Goal: Task Accomplishment & Management: Complete application form

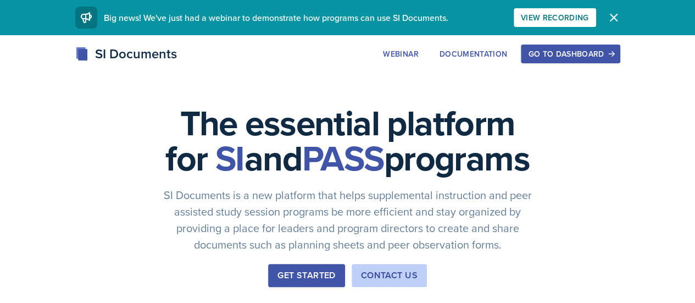
click at [608, 57] on div "Go to Dashboard" at bounding box center [570, 53] width 85 height 9
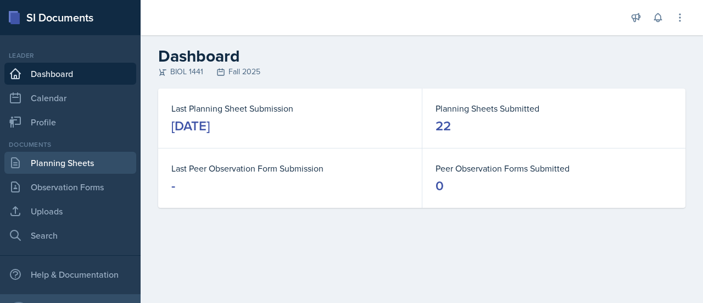
click at [98, 164] on link "Planning Sheets" at bounding box center [70, 163] width 132 height 22
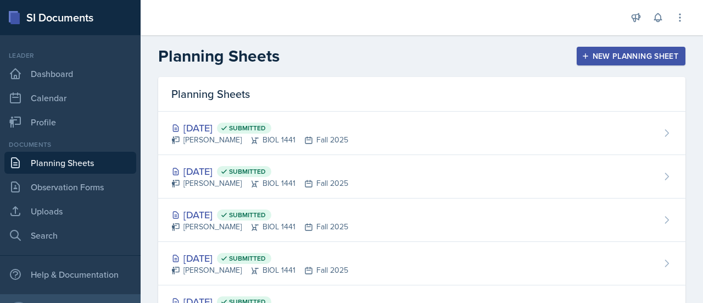
click at [601, 59] on div "New Planning Sheet" at bounding box center [631, 56] width 94 height 9
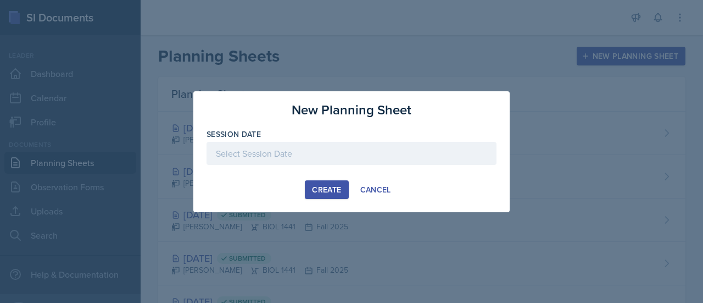
click at [350, 155] on div at bounding box center [351, 153] width 290 height 23
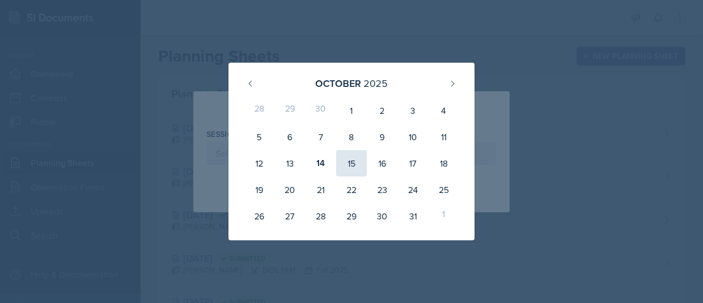
click at [350, 164] on div "15" at bounding box center [351, 163] width 31 height 26
type input "[DATE]"
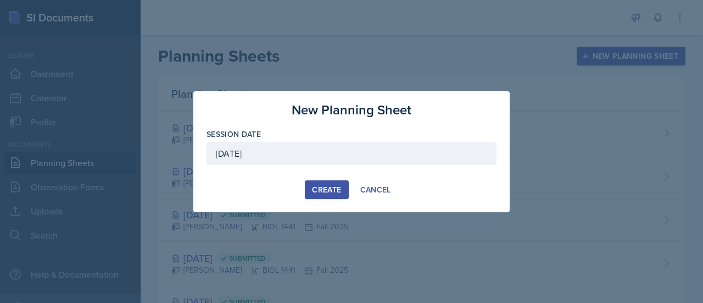
click at [327, 193] on div "Create" at bounding box center [326, 189] width 29 height 9
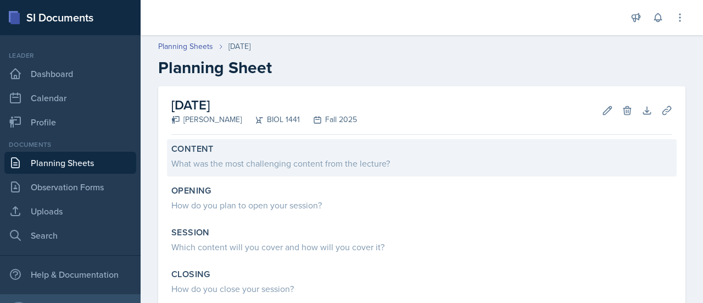
click at [302, 152] on div "Content" at bounding box center [421, 148] width 501 height 11
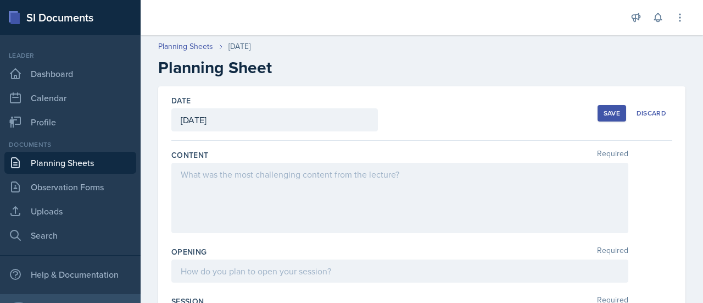
click at [284, 186] on div at bounding box center [399, 198] width 457 height 70
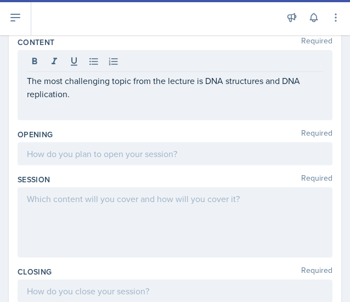
scroll to position [85, 0]
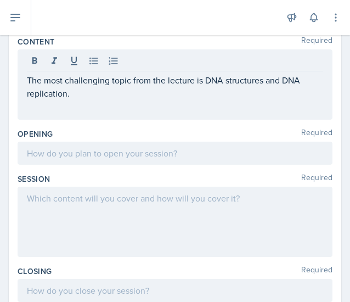
click at [102, 159] on div at bounding box center [175, 153] width 315 height 23
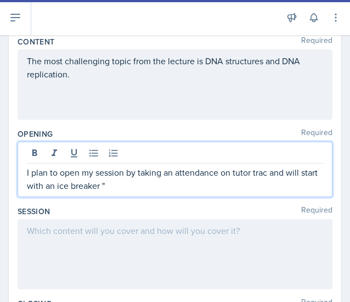
click at [146, 187] on p "I plan to open my session by taking an attendance on tutor trac and will start …" at bounding box center [175, 179] width 297 height 26
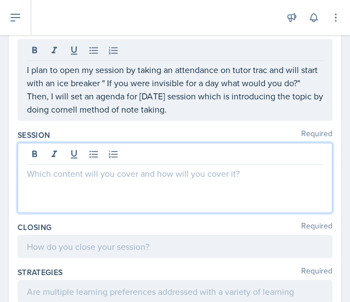
click at [70, 176] on p at bounding box center [175, 173] width 297 height 13
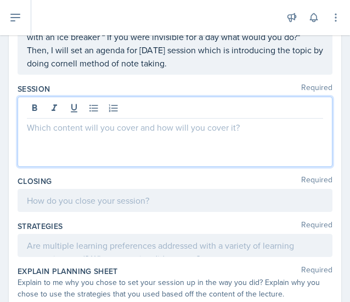
scroll to position [215, 0]
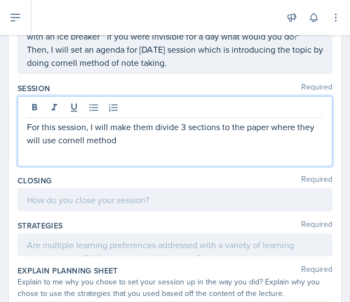
click at [132, 143] on p "For this session, I will make them divide 3 sections to the paper where they wi…" at bounding box center [175, 133] width 297 height 26
click at [312, 121] on p "For this session, I will make them divide 3 sections to the paper where the wil…" at bounding box center [175, 133] width 297 height 26
click at [254, 137] on p "For this session, I will make them divide 3 sections to the paper where they wi…" at bounding box center [175, 133] width 297 height 26
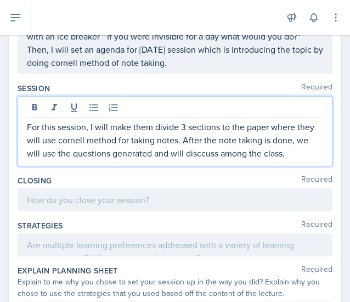
click at [201, 153] on p "For this session, I will make them divide 3 sections to the paper where they wi…" at bounding box center [175, 140] width 297 height 40
click at [297, 149] on p "For this session, I will make them divide 3 sections to the paper where they wi…" at bounding box center [175, 140] width 297 height 40
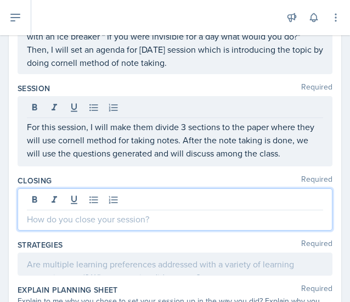
click at [92, 199] on div at bounding box center [175, 209] width 315 height 42
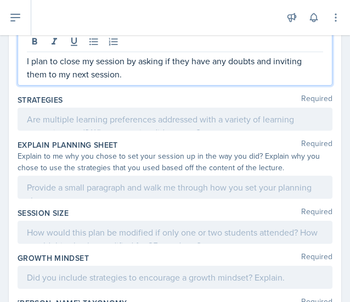
click at [96, 126] on p at bounding box center [175, 119] width 297 height 13
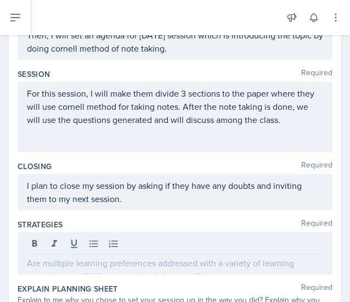
scroll to position [248, 0]
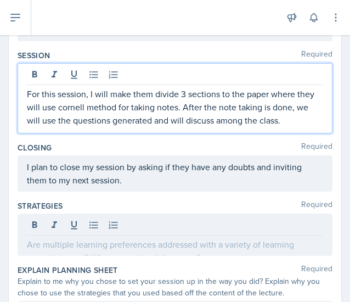
drag, startPoint x: 288, startPoint y: 124, endPoint x: 23, endPoint y: 94, distance: 266.9
click at [23, 94] on div "For this session, I will make them divide 3 sections to the paper where they wi…" at bounding box center [175, 98] width 315 height 70
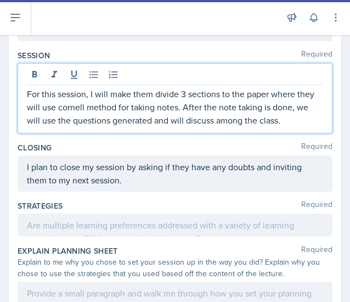
copy p "For this session, I will make them divide 3 sections to the paper where they wi…"
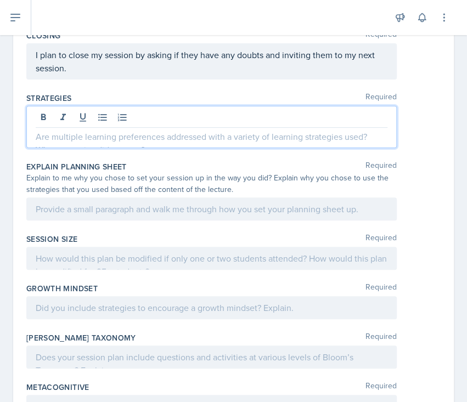
scroll to position [407, 0]
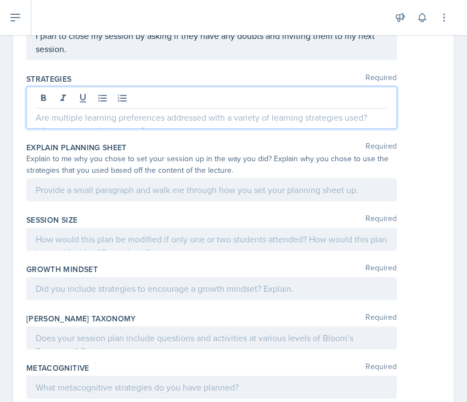
click at [100, 116] on p at bounding box center [212, 117] width 352 height 13
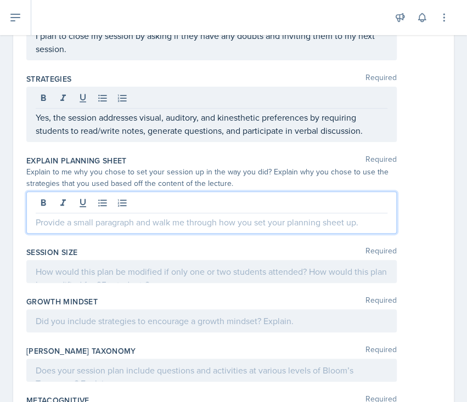
click at [127, 202] on div at bounding box center [211, 213] width 371 height 42
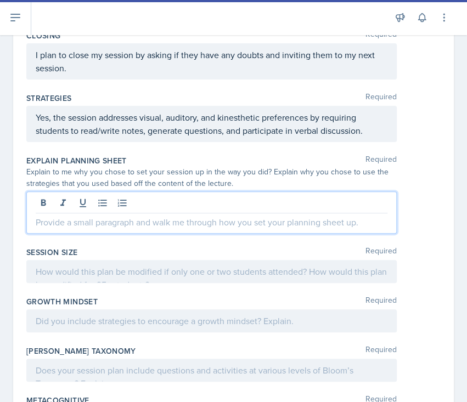
click at [181, 224] on p at bounding box center [212, 222] width 352 height 13
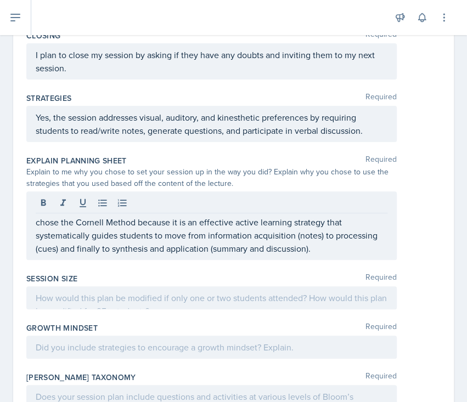
click at [31, 220] on div "chose the Cornell Method because it is an effective active learning strategy th…" at bounding box center [211, 226] width 371 height 69
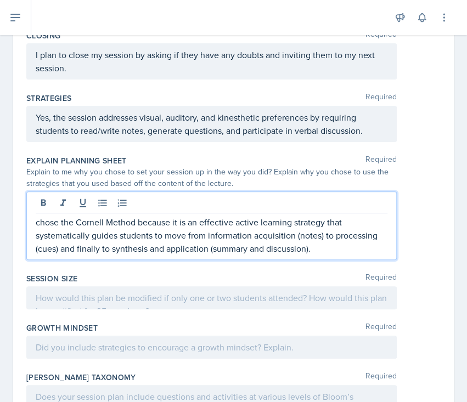
click at [38, 223] on p "chose the Cornell Method because it is an effective active learning strategy th…" at bounding box center [212, 236] width 352 height 40
click at [92, 237] on p "I chose the Cornell Method because it is an effective active learning strategy …" at bounding box center [212, 236] width 352 height 40
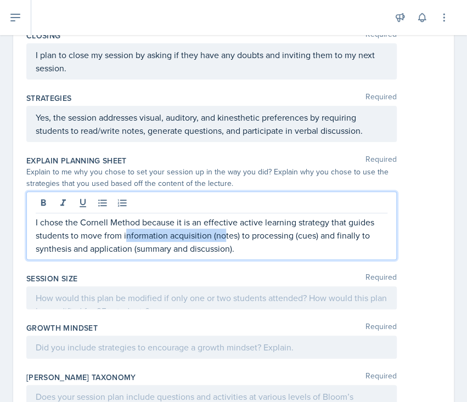
drag, startPoint x: 219, startPoint y: 235, endPoint x: 123, endPoint y: 236, distance: 95.5
click at [123, 236] on p "I chose the Cornell Method because it is an effective active learning strategy …" at bounding box center [212, 236] width 352 height 40
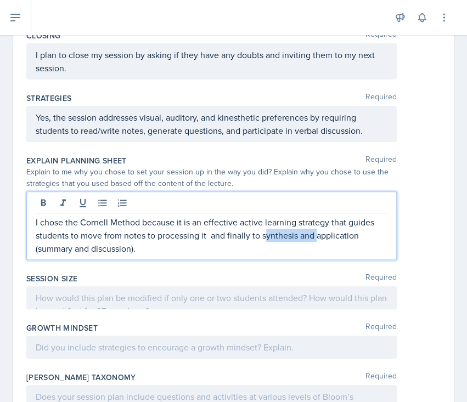
drag, startPoint x: 315, startPoint y: 238, endPoint x: 262, endPoint y: 232, distance: 53.1
click at [262, 232] on p "I chose the Cornell Method because it is an effective active learning strategy …" at bounding box center [212, 236] width 352 height 40
drag, startPoint x: 312, startPoint y: 235, endPoint x: 264, endPoint y: 237, distance: 47.8
click at [264, 237] on p "I chose the Cornell Method because it is an effective active learning strategy …" at bounding box center [212, 236] width 352 height 40
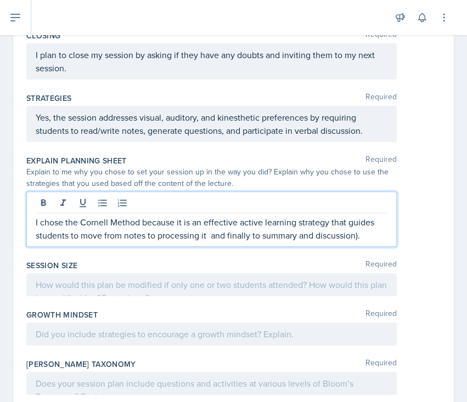
click at [359, 232] on p "I chose the Cornell Method because it is an effective active learning strategy …" at bounding box center [212, 229] width 352 height 26
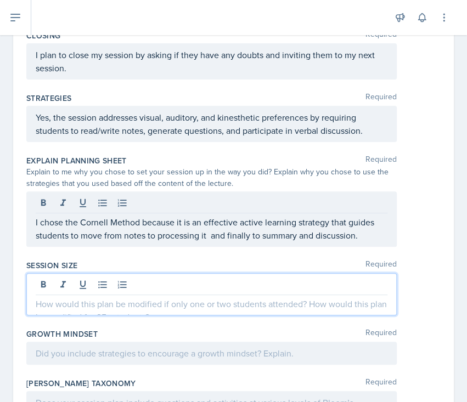
click at [316, 280] on div at bounding box center [211, 294] width 371 height 42
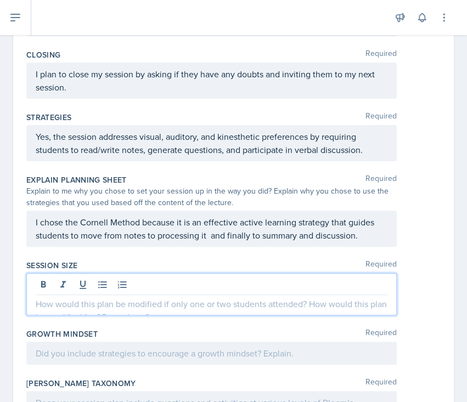
click at [167, 302] on p at bounding box center [212, 304] width 352 height 13
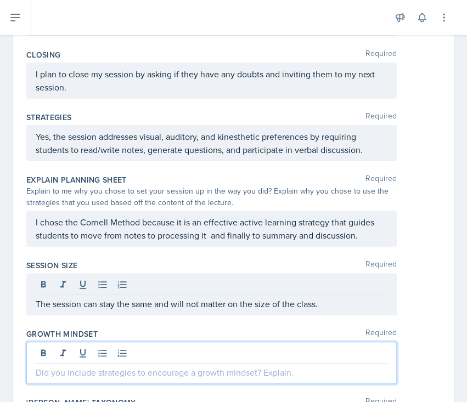
click at [127, 302] on div at bounding box center [211, 363] width 371 height 42
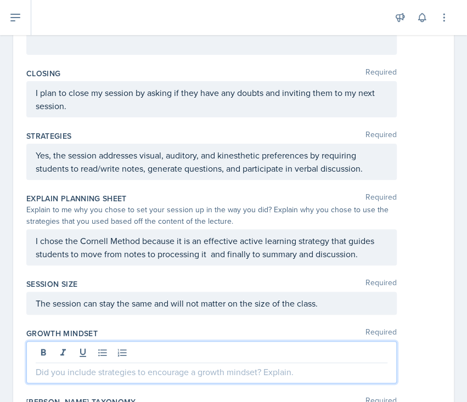
click at [149, 302] on p at bounding box center [212, 372] width 352 height 13
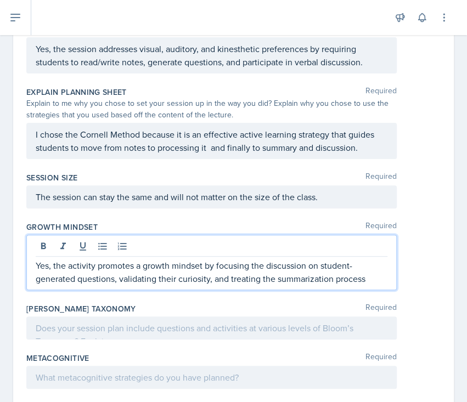
scroll to position [457, 0]
drag, startPoint x: 373, startPoint y: 275, endPoint x: 229, endPoint y: 276, distance: 144.4
click at [229, 276] on p "Yes, the activity promotes a growth mindset by focusing the discussion on stude…" at bounding box center [212, 272] width 352 height 26
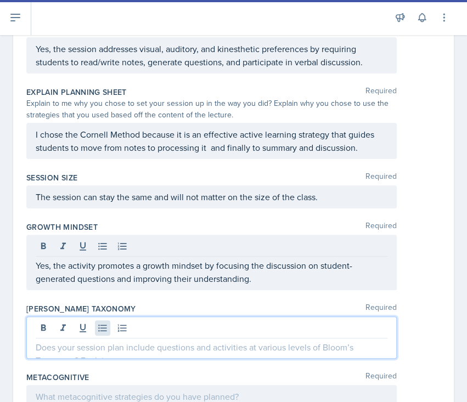
click at [110, 302] on div at bounding box center [211, 338] width 371 height 42
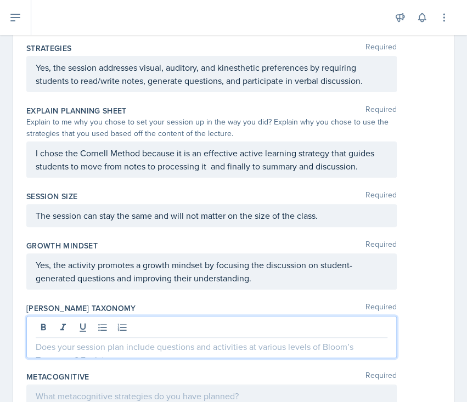
paste div
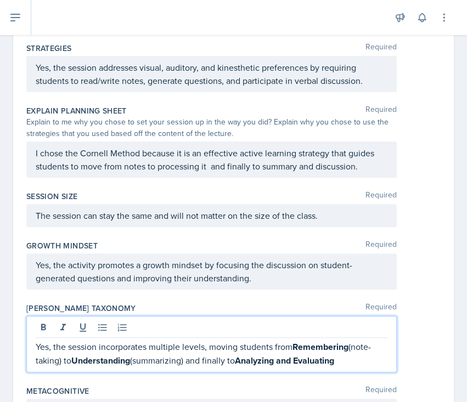
click at [146, 302] on p "Yes, the session incorporates multiple levels, moving students from Remembering…" at bounding box center [212, 353] width 352 height 27
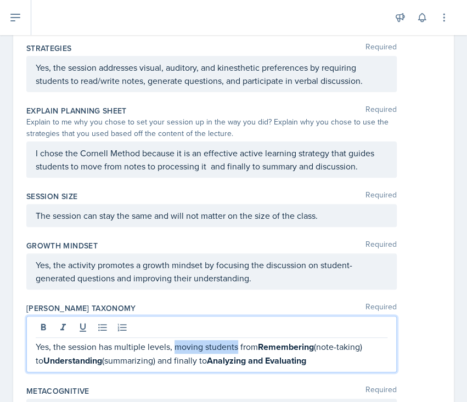
drag, startPoint x: 237, startPoint y: 348, endPoint x: 173, endPoint y: 349, distance: 64.2
click at [173, 302] on p "Yes, the session has multiple levels, moving students from Remembering (note-ta…" at bounding box center [212, 353] width 352 height 27
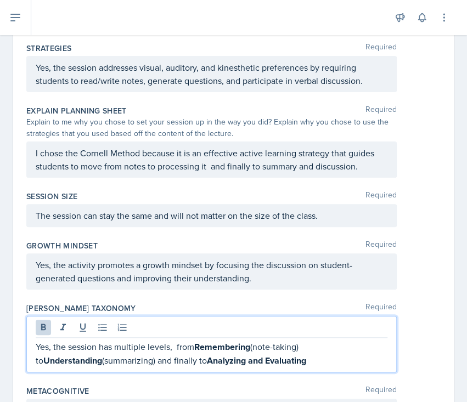
click at [250, 302] on p "Yes, the session has multiple levels, from Remembering (note-taking) to Underst…" at bounding box center [212, 353] width 352 height 27
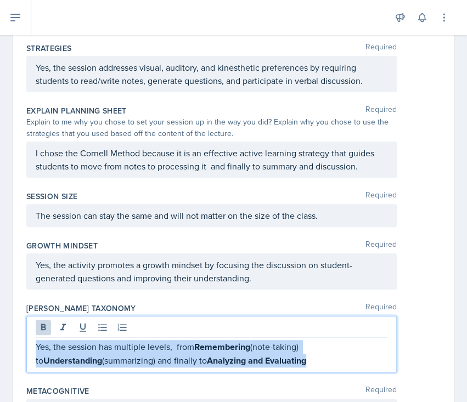
drag, startPoint x: 250, startPoint y: 360, endPoint x: 36, endPoint y: 344, distance: 214.1
click at [36, 302] on p "Yes, the session has multiple levels, from Remembering (note-taking) to Underst…" at bounding box center [212, 353] width 352 height 27
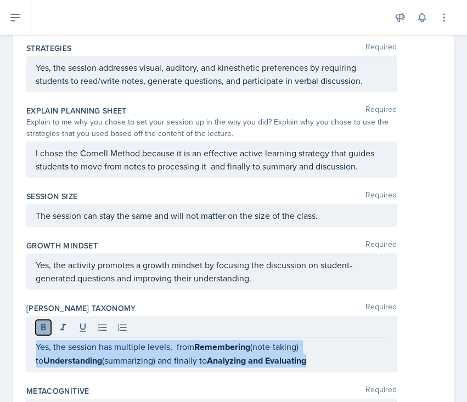
click at [44, 302] on icon at bounding box center [43, 327] width 5 height 7
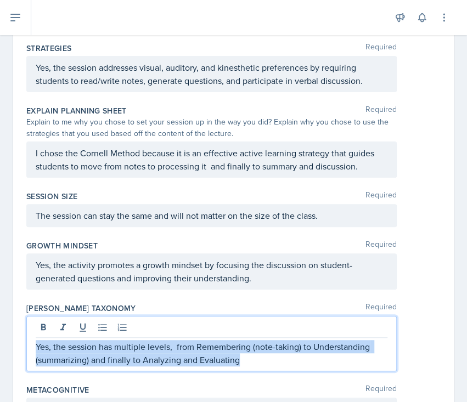
click at [250, 302] on p "Yes, the session has multiple levels, from Remembering (note-taking) to Underst…" at bounding box center [212, 353] width 352 height 26
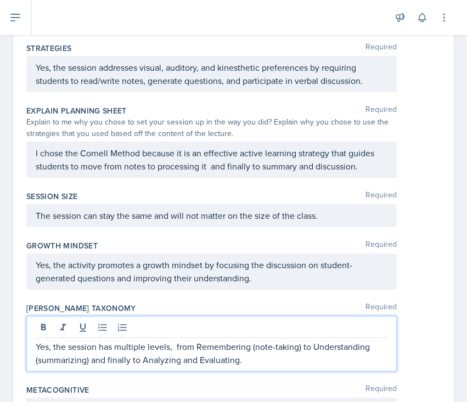
scroll to position [499, 0]
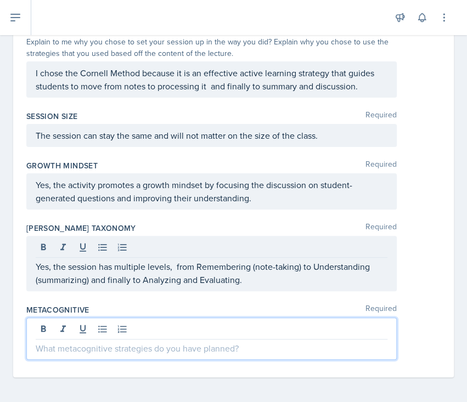
click at [248, 302] on p at bounding box center [212, 348] width 352 height 13
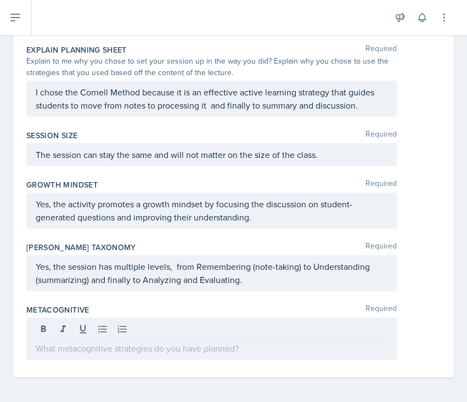
click at [141, 302] on div at bounding box center [211, 339] width 371 height 42
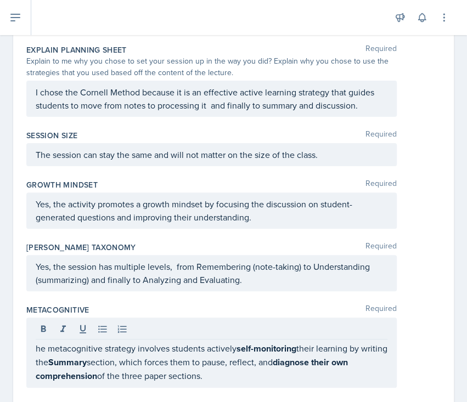
click at [32, 302] on div "he metacognitive strategy involves students actively self-monitoring their lear…" at bounding box center [211, 353] width 371 height 70
click at [35, 302] on div "he metacognitive strategy involves students actively self-monitoring their lear…" at bounding box center [211, 353] width 371 height 70
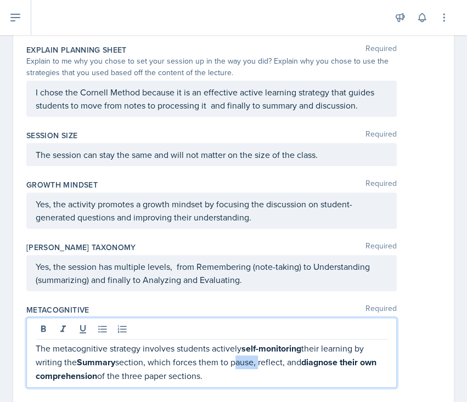
drag, startPoint x: 259, startPoint y: 363, endPoint x: 233, endPoint y: 364, distance: 26.4
click at [233, 302] on p "The metacognitive strategy involves students actively self-monitoring their lea…" at bounding box center [212, 362] width 352 height 41
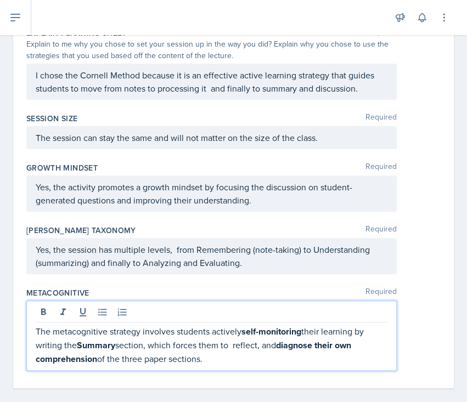
scroll to position [518, 0]
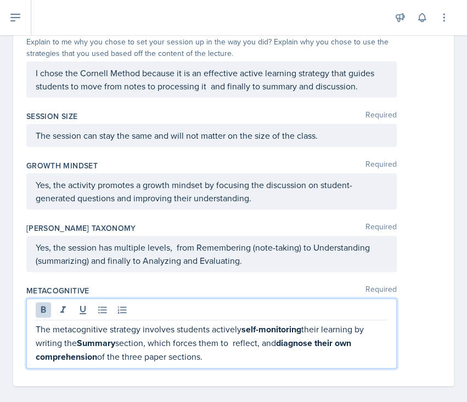
drag, startPoint x: 212, startPoint y: 360, endPoint x: 31, endPoint y: 360, distance: 181.7
click at [31, 302] on div "The metacognitive strategy involves students actively self-monitoring their lea…" at bounding box center [211, 334] width 371 height 70
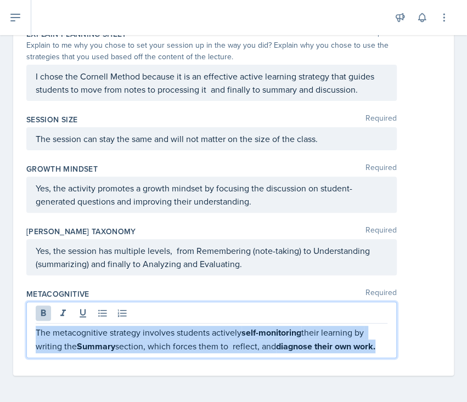
drag, startPoint x: 76, startPoint y: 350, endPoint x: 24, endPoint y: 323, distance: 58.7
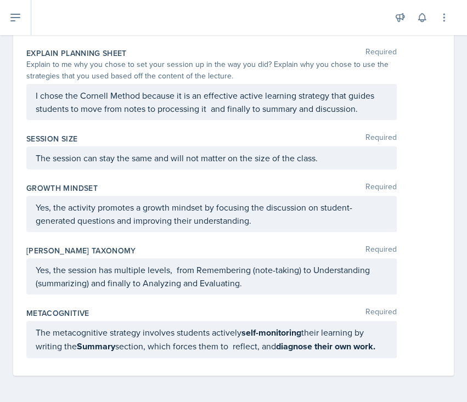
click at [64, 302] on div "The metacognitive strategy involves students actively self-monitoring their lea…" at bounding box center [211, 339] width 371 height 37
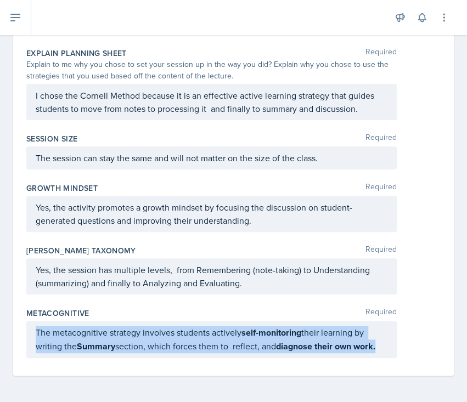
scroll to position [518, 0]
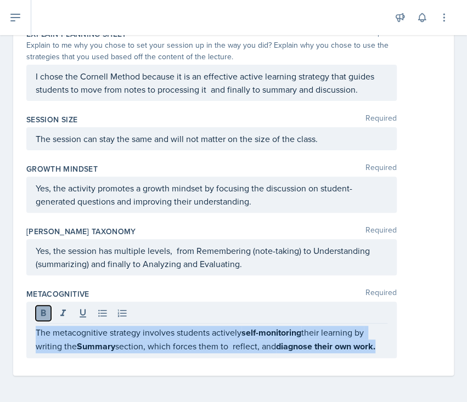
click at [40, 302] on icon at bounding box center [43, 313] width 11 height 11
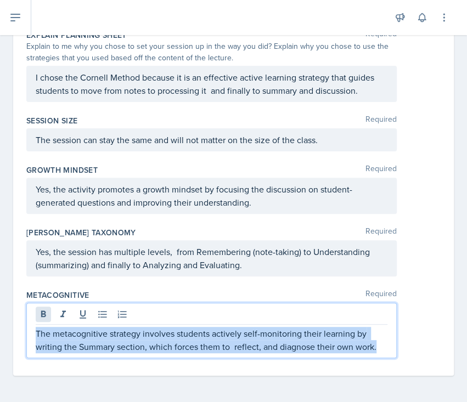
scroll to position [512, 0]
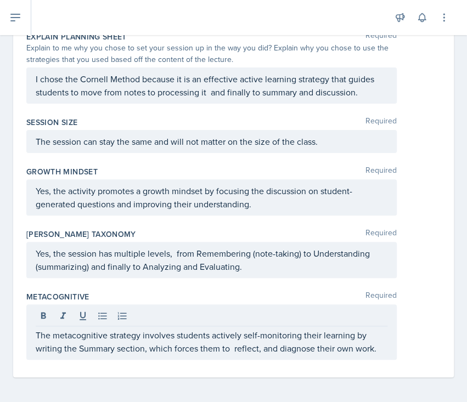
click at [114, 302] on div "The metacognitive strategy involves students actively self-monitoring their lea…" at bounding box center [211, 332] width 371 height 55
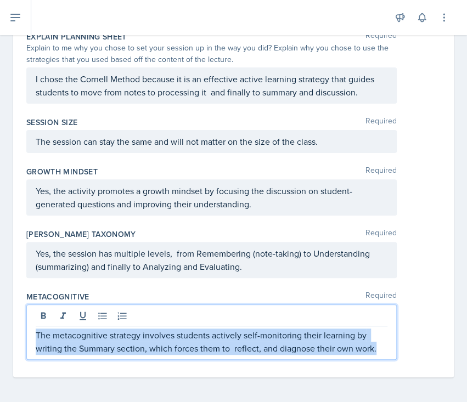
click at [373, 302] on p "The metacognitive strategy involves students actively self-monitoring their lea…" at bounding box center [212, 342] width 352 height 26
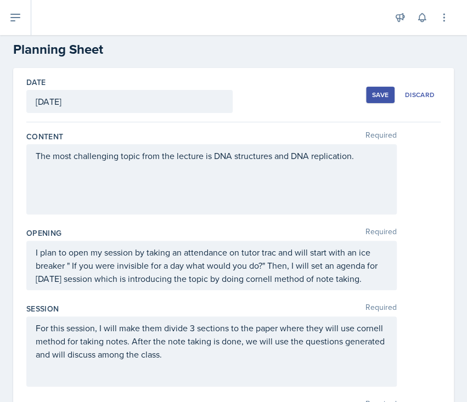
scroll to position [0, 0]
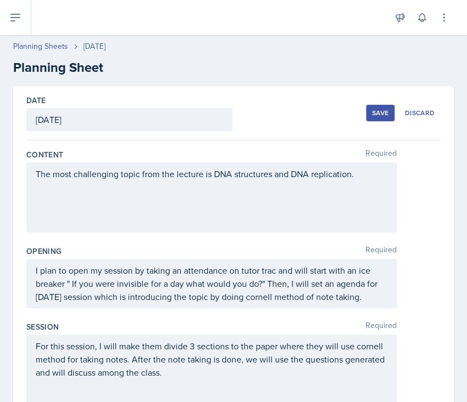
click at [372, 116] on div "Save" at bounding box center [380, 113] width 16 height 9
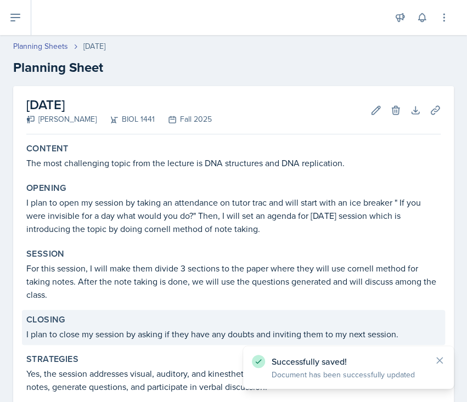
scroll to position [340, 0]
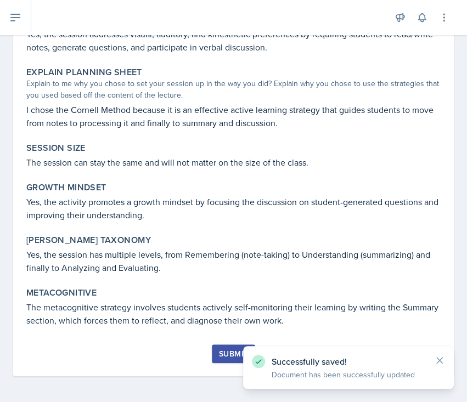
click at [232, 302] on div "Submit" at bounding box center [233, 354] width 29 height 9
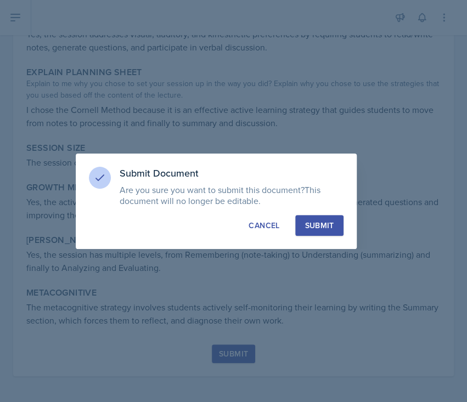
click at [314, 226] on div "Submit" at bounding box center [319, 225] width 29 height 11
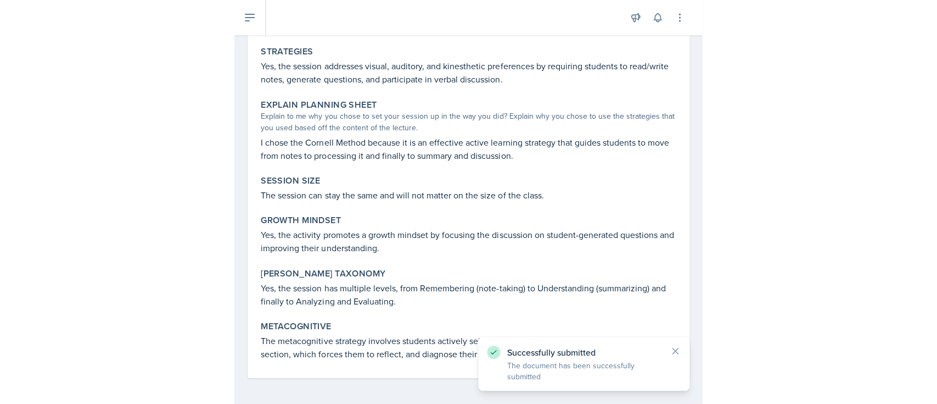
scroll to position [0, 0]
